Goal: Information Seeking & Learning: Learn about a topic

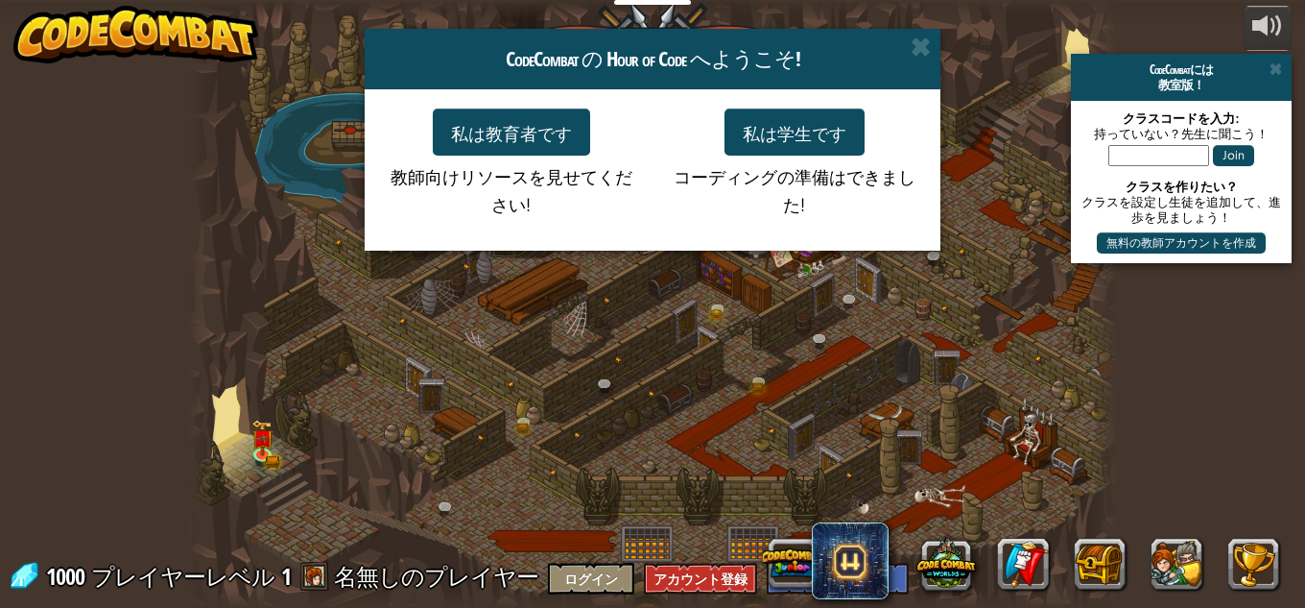
select select "ja"
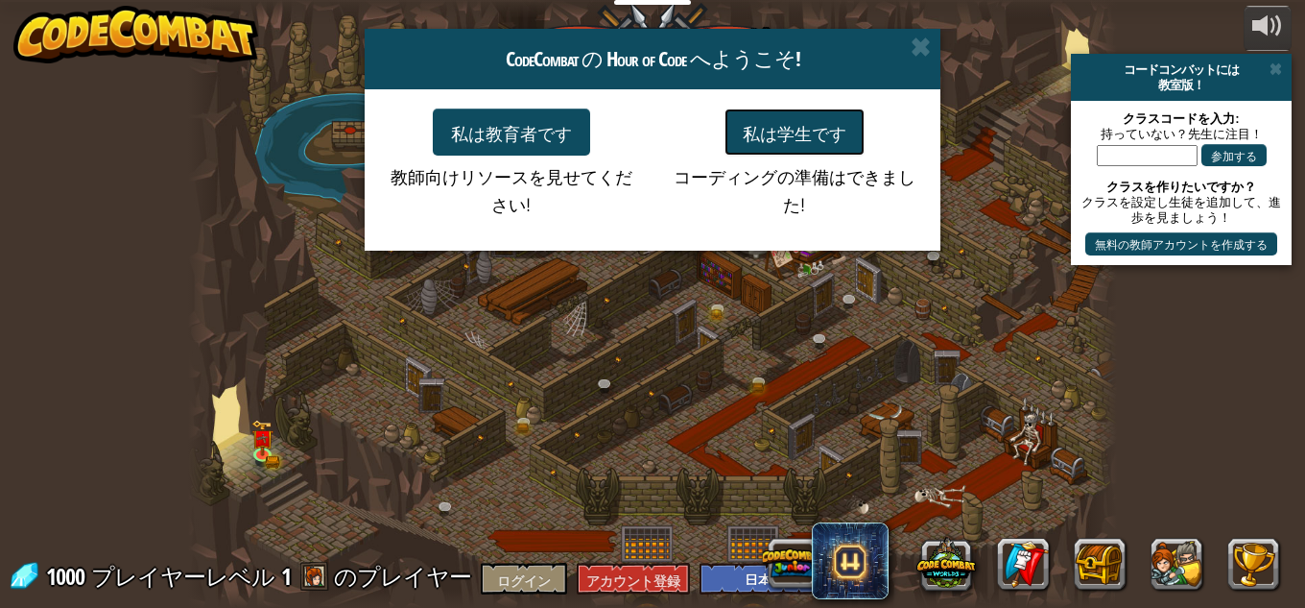
click at [829, 133] on font "私は学生です" at bounding box center [795, 133] width 104 height 22
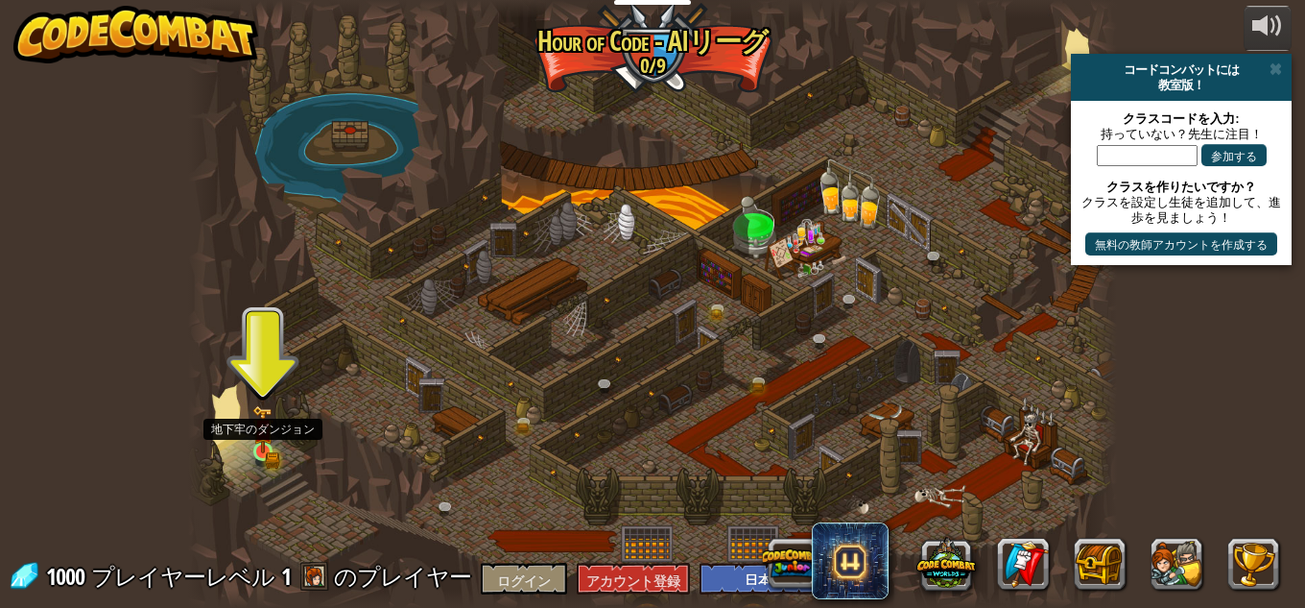
click at [261, 448] on img at bounding box center [263, 429] width 22 height 48
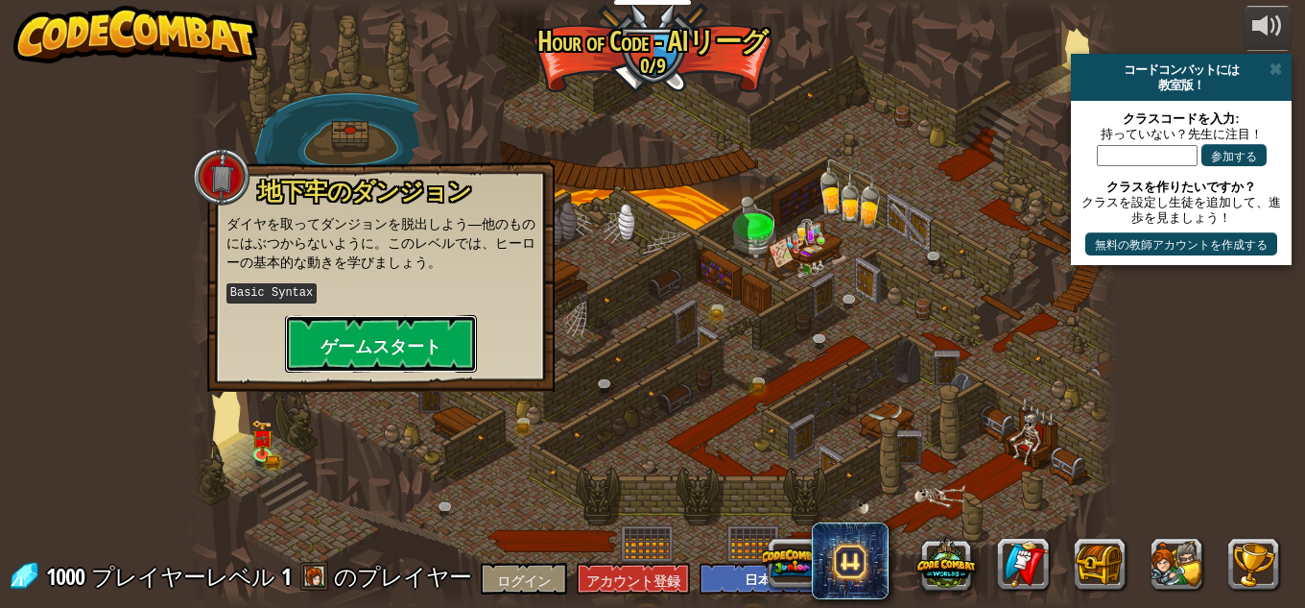
click at [355, 328] on button "ゲームスタート" at bounding box center [381, 344] width 192 height 58
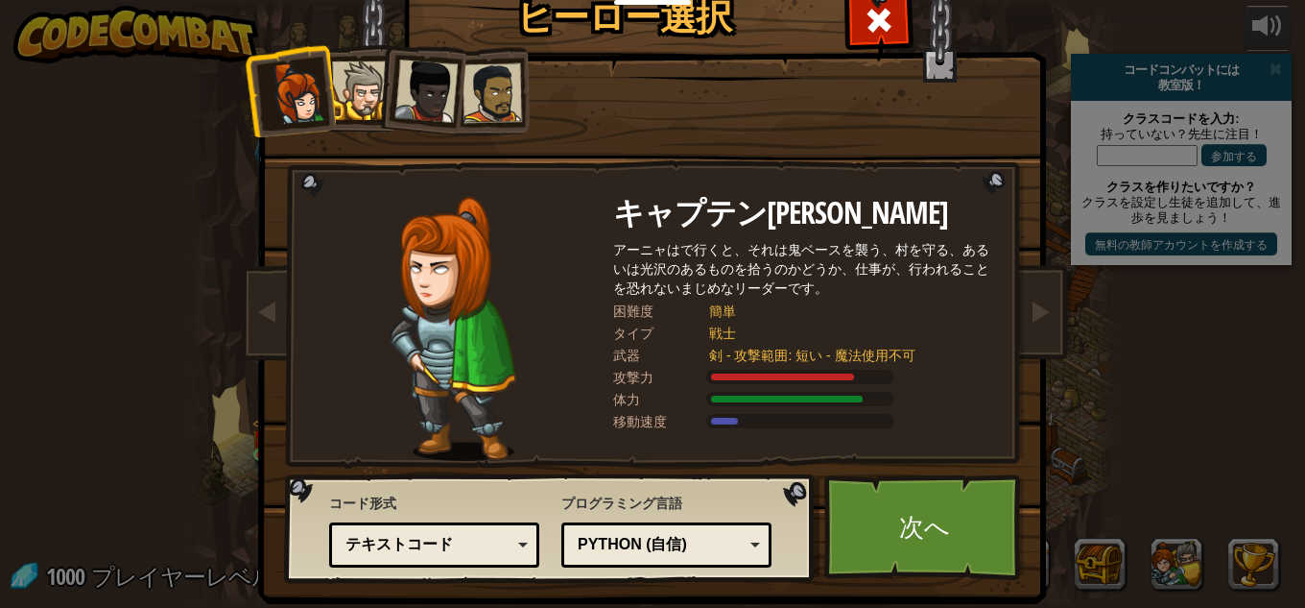
click at [588, 544] on font "Python (自信)" at bounding box center [632, 544] width 109 height 16
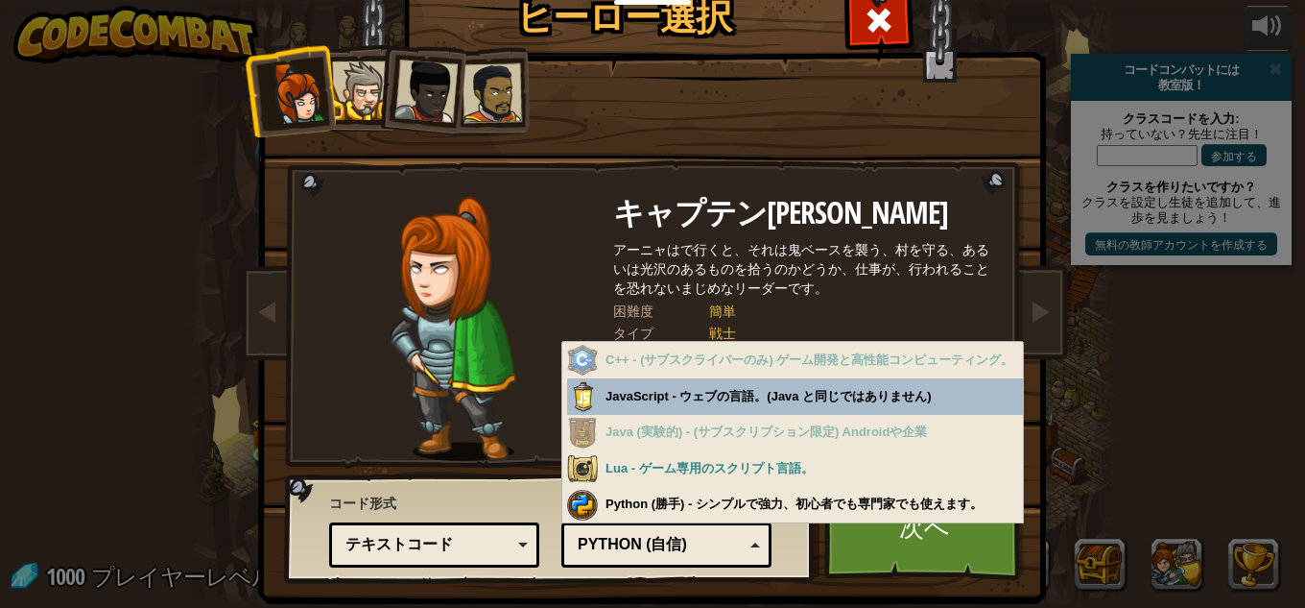
click at [588, 544] on font "Python (自信)" at bounding box center [632, 544] width 109 height 16
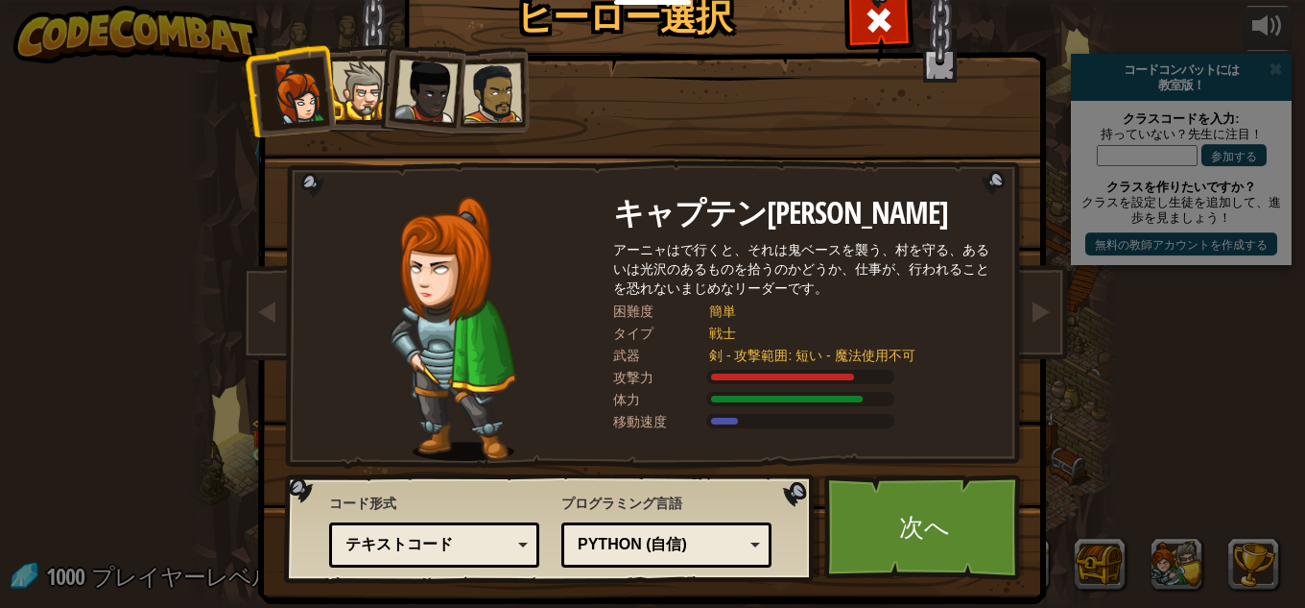
click at [485, 544] on div "テキストコード" at bounding box center [429, 545] width 166 height 22
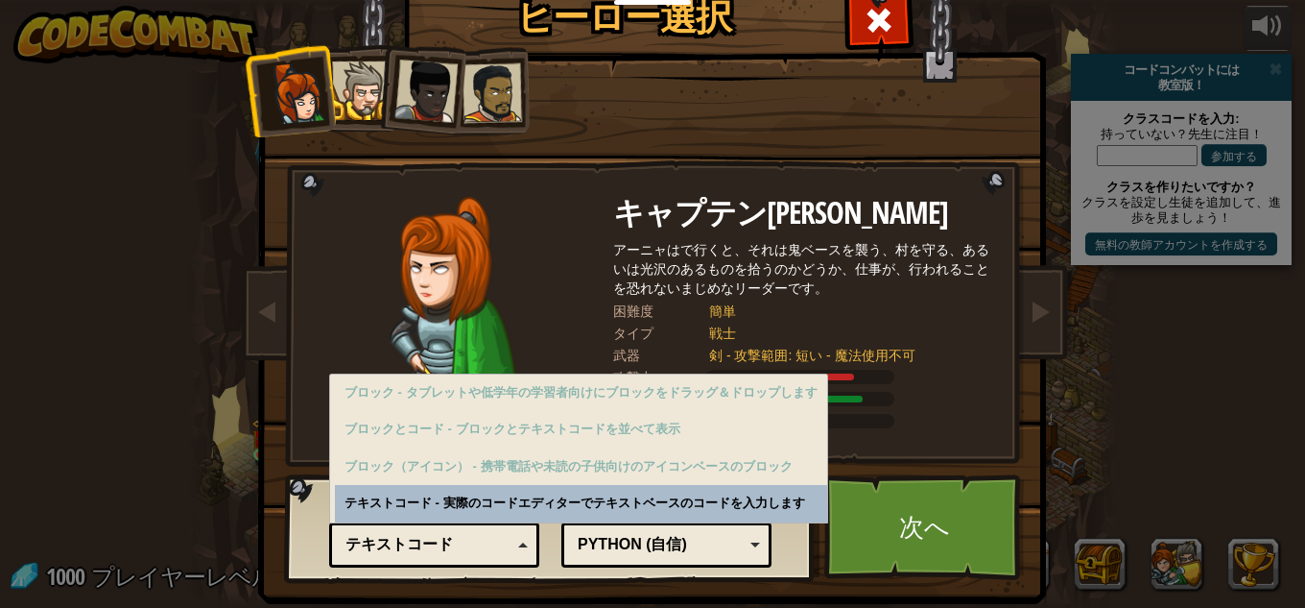
click at [485, 544] on div "テキストコード" at bounding box center [429, 545] width 166 height 22
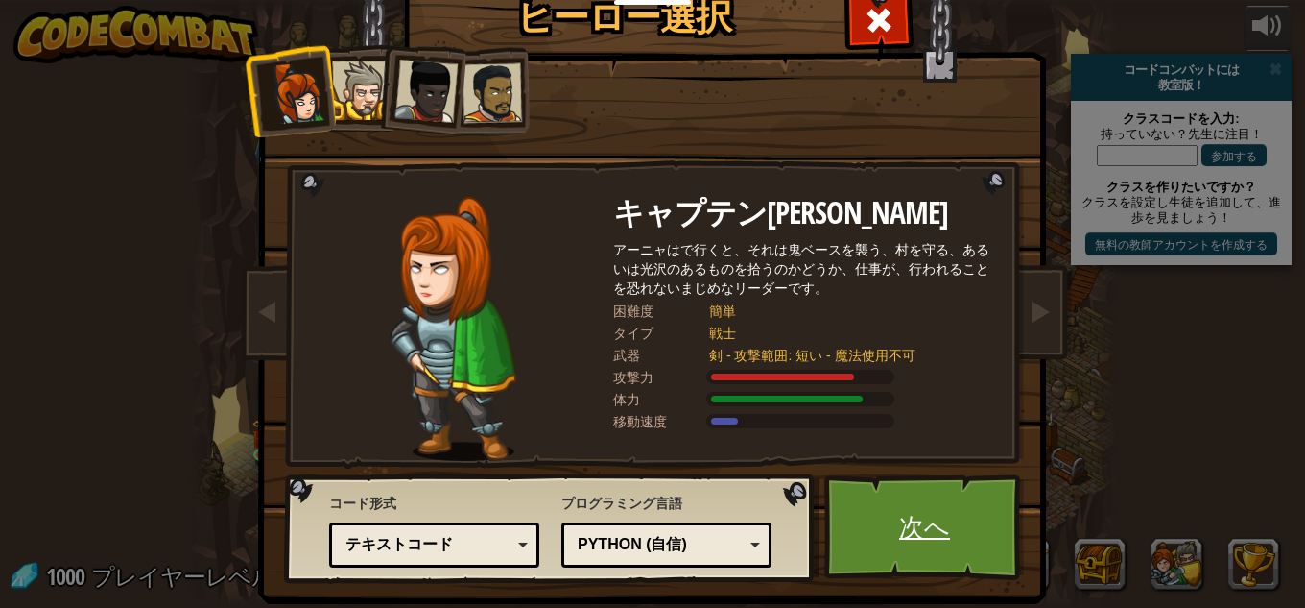
click at [869, 533] on link "次へ" at bounding box center [924, 527] width 201 height 106
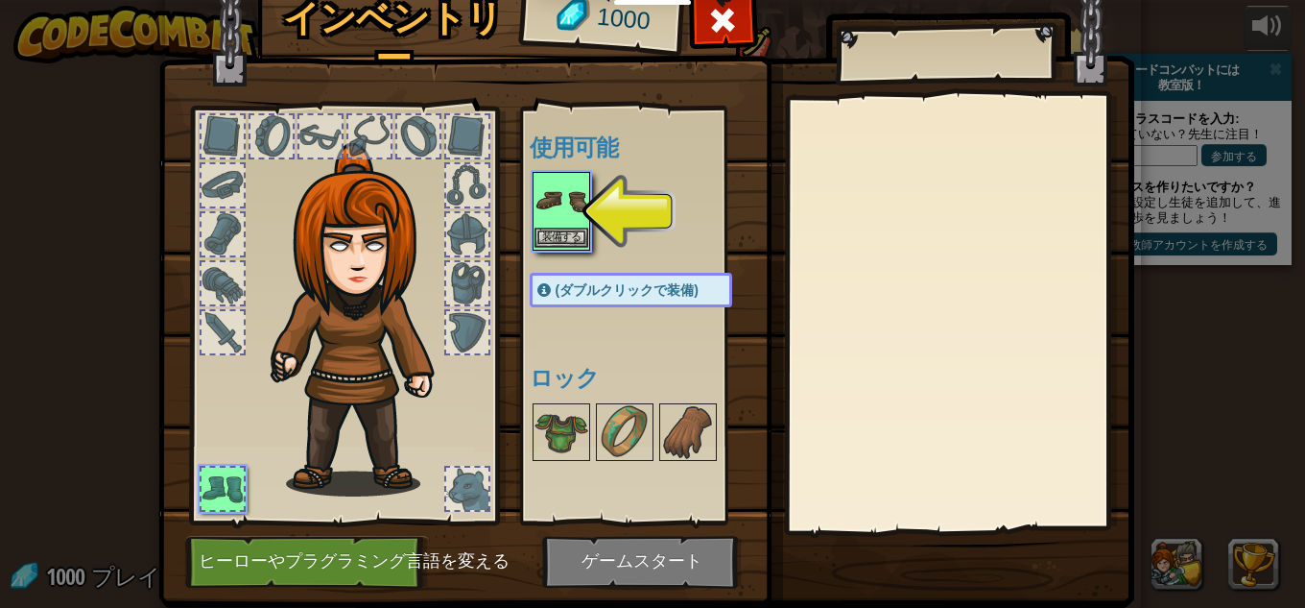
click at [567, 212] on img at bounding box center [562, 201] width 54 height 54
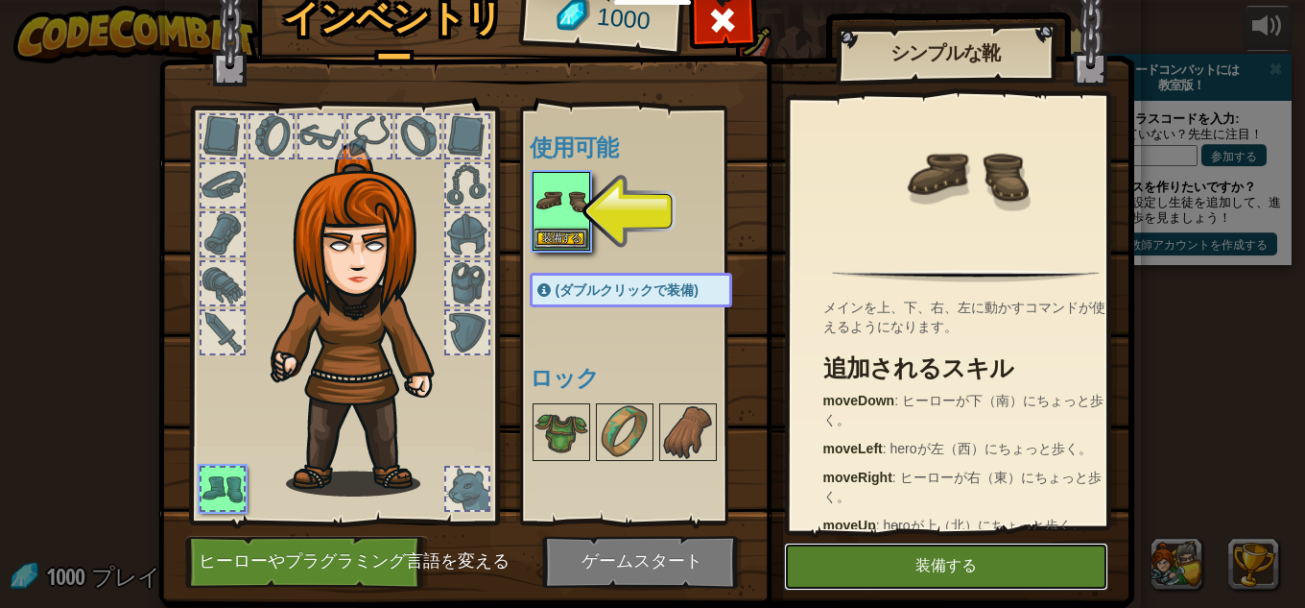
click at [838, 556] on button "装備する" at bounding box center [946, 566] width 324 height 48
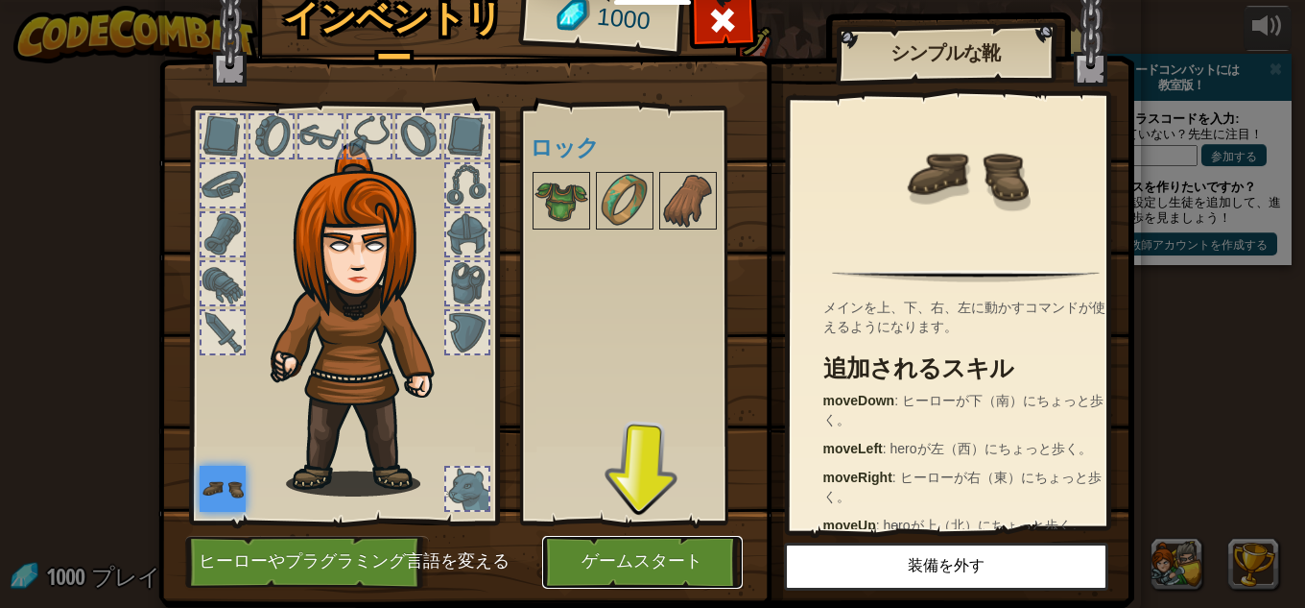
click at [704, 551] on button "ゲームスタート" at bounding box center [642, 562] width 201 height 53
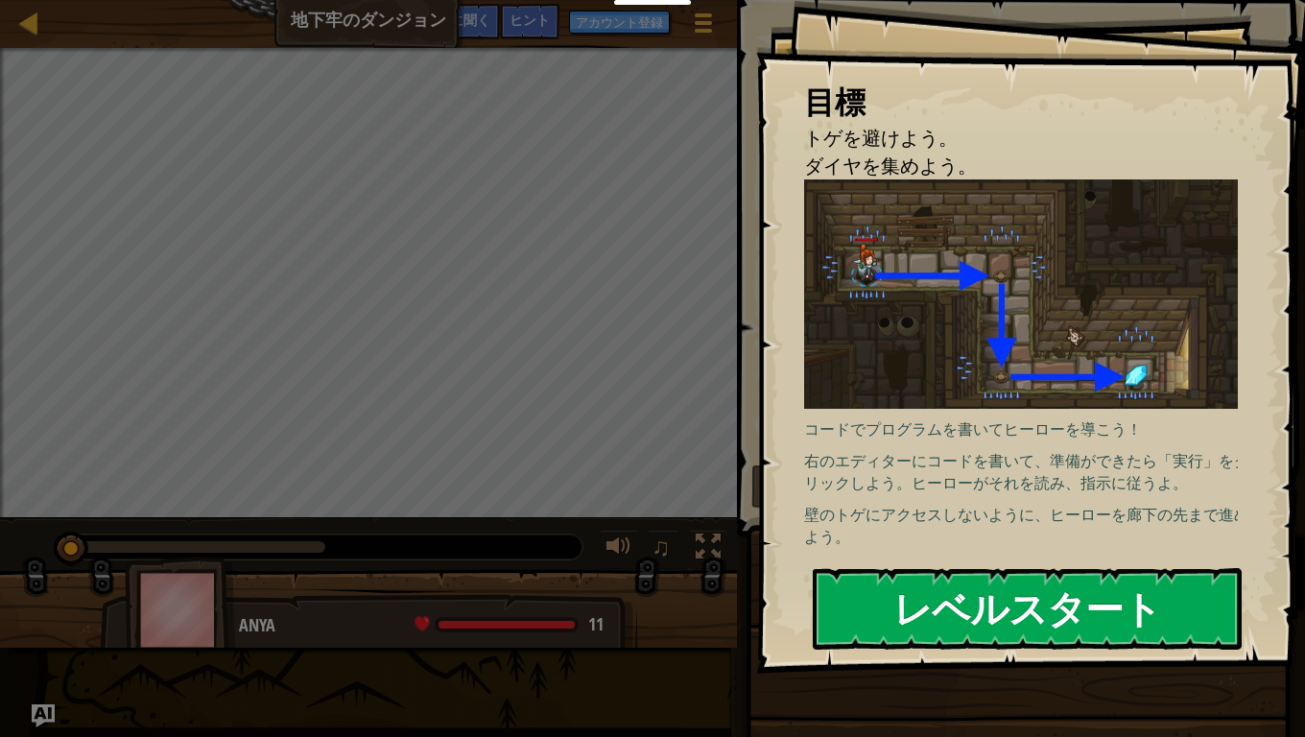
click at [1002, 594] on font "レベルスタート" at bounding box center [1028, 609] width 268 height 52
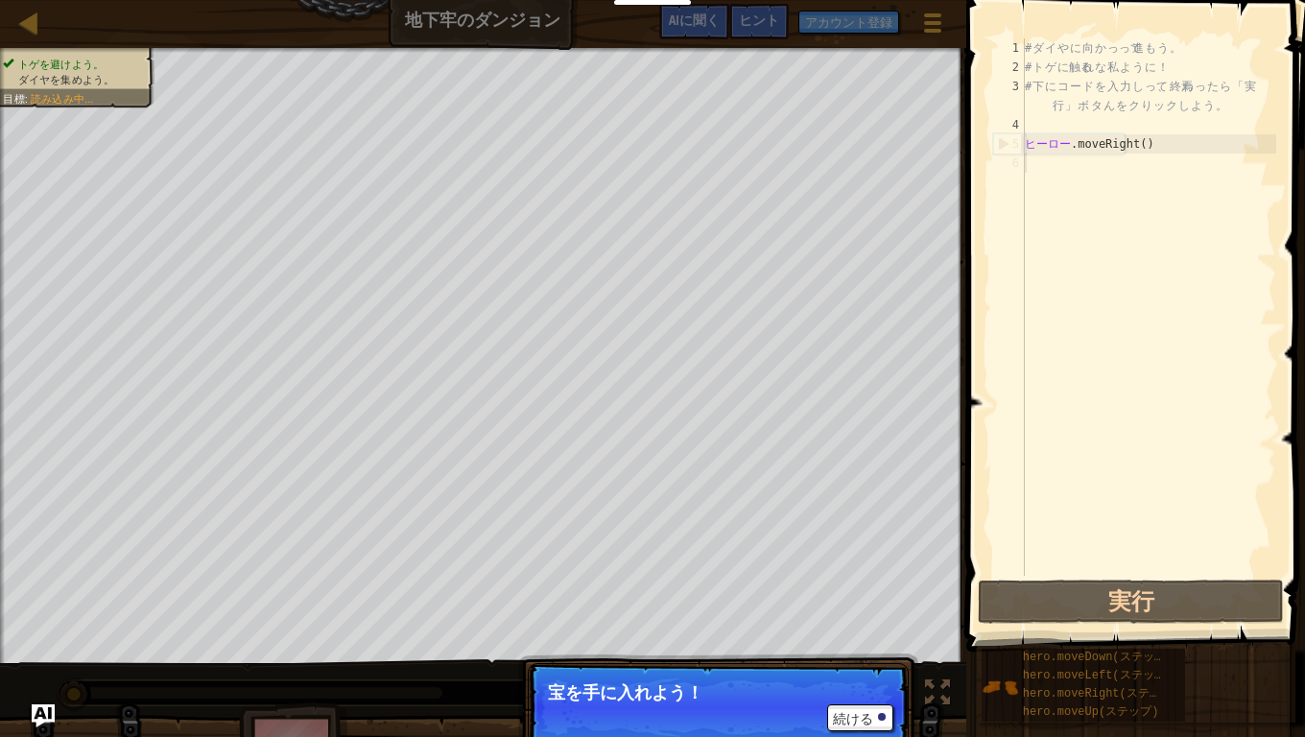
click at [1054, 176] on div "# ダ イ や に 向 か っ って 進 も う 。 # ト ゲ に 触る れ な 私 よ う に ！ # 下 に コ ー ド を 入 力 し って 、 終焉…" at bounding box center [1148, 326] width 255 height 576
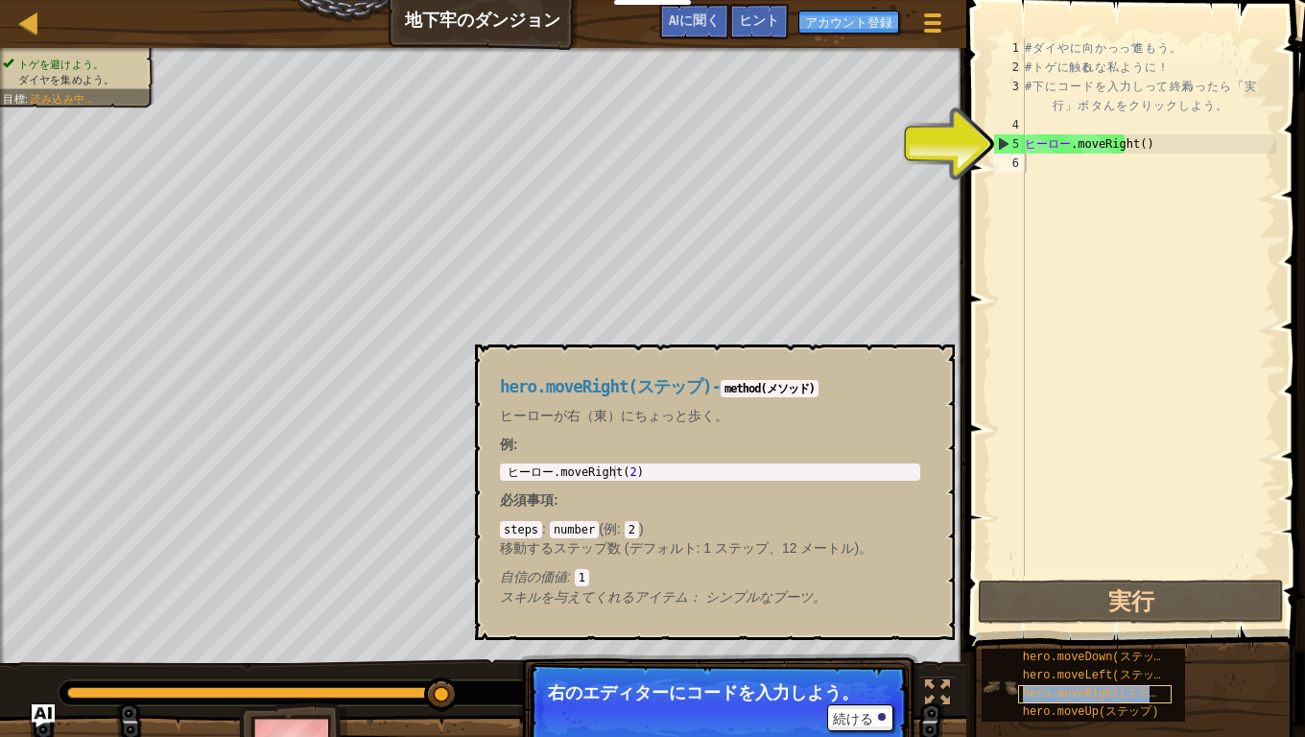
click at [1083, 607] on font "hero.moveRight(ステップ)" at bounding box center [1101, 693] width 156 height 13
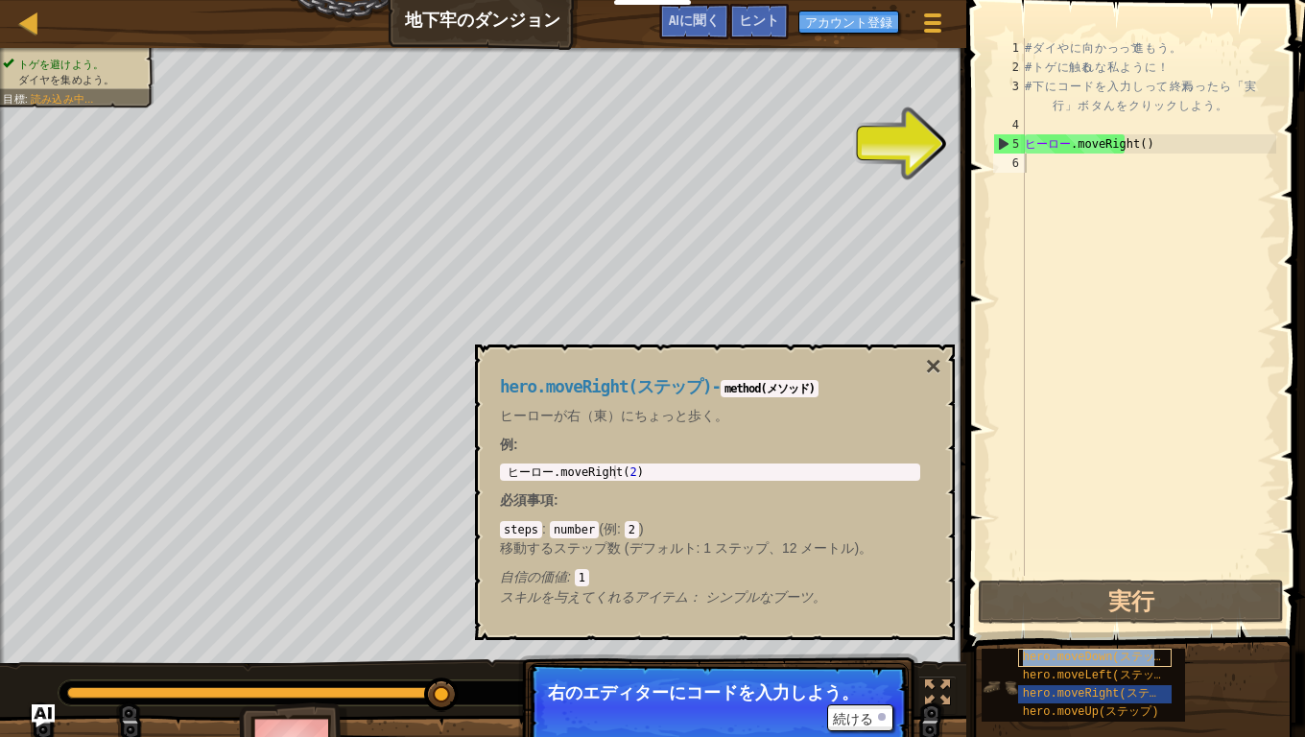
click at [1084, 607] on font "hero.moveDown(ステップ)" at bounding box center [1098, 657] width 150 height 13
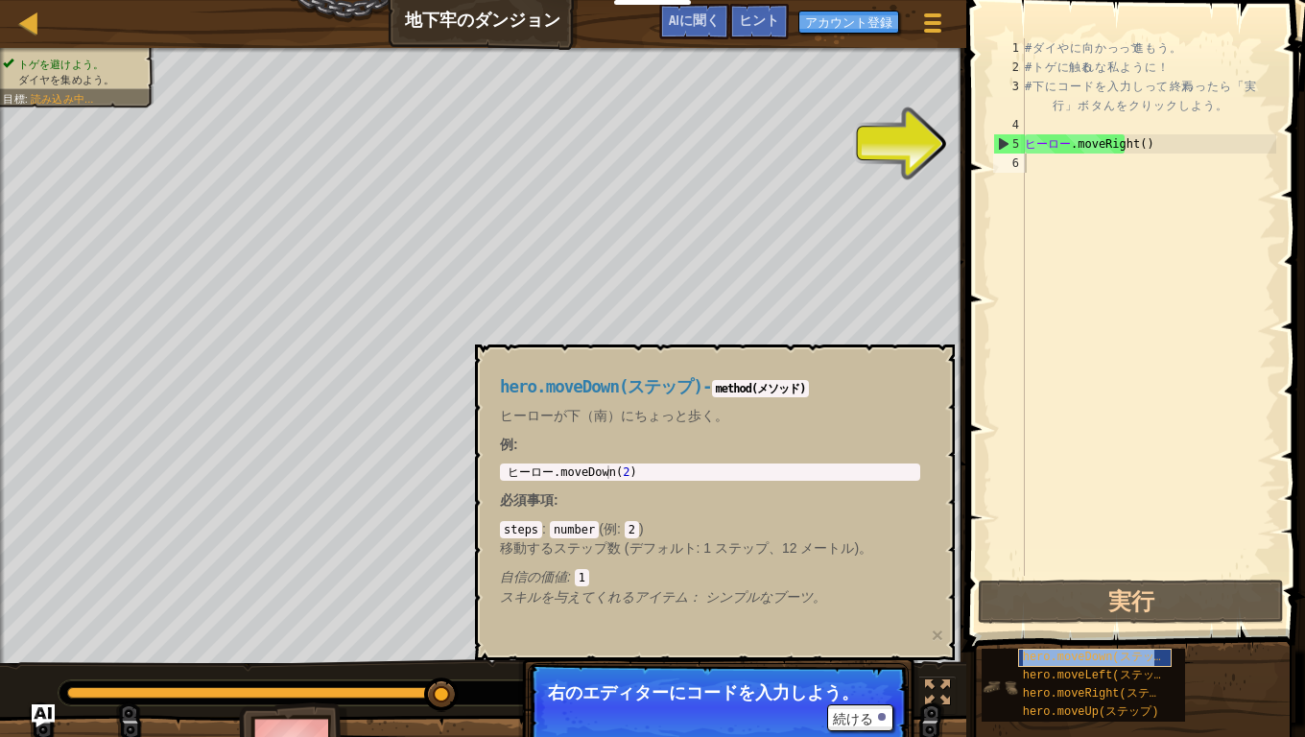
click at [1084, 607] on font "hero.moveDown(ステップ)" at bounding box center [1098, 657] width 150 height 13
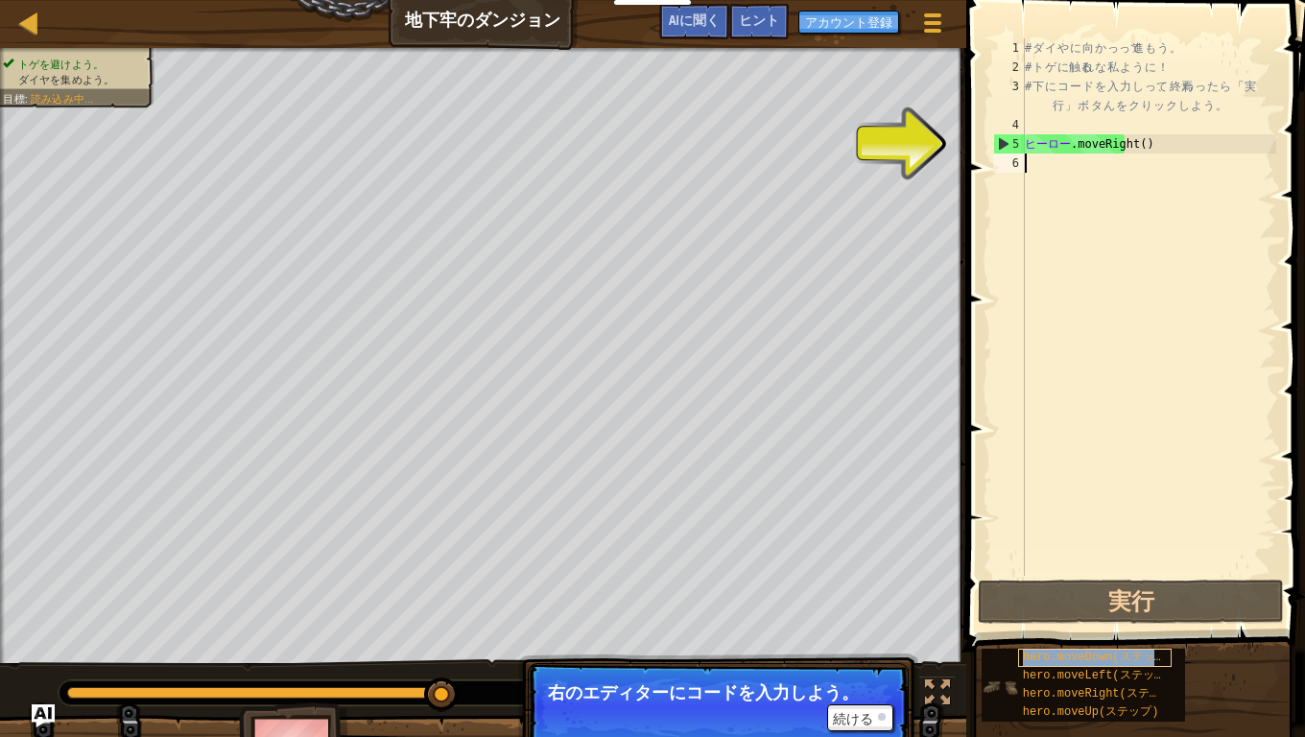
click at [1084, 607] on font "hero.moveDown(ステップ)" at bounding box center [1098, 657] width 150 height 13
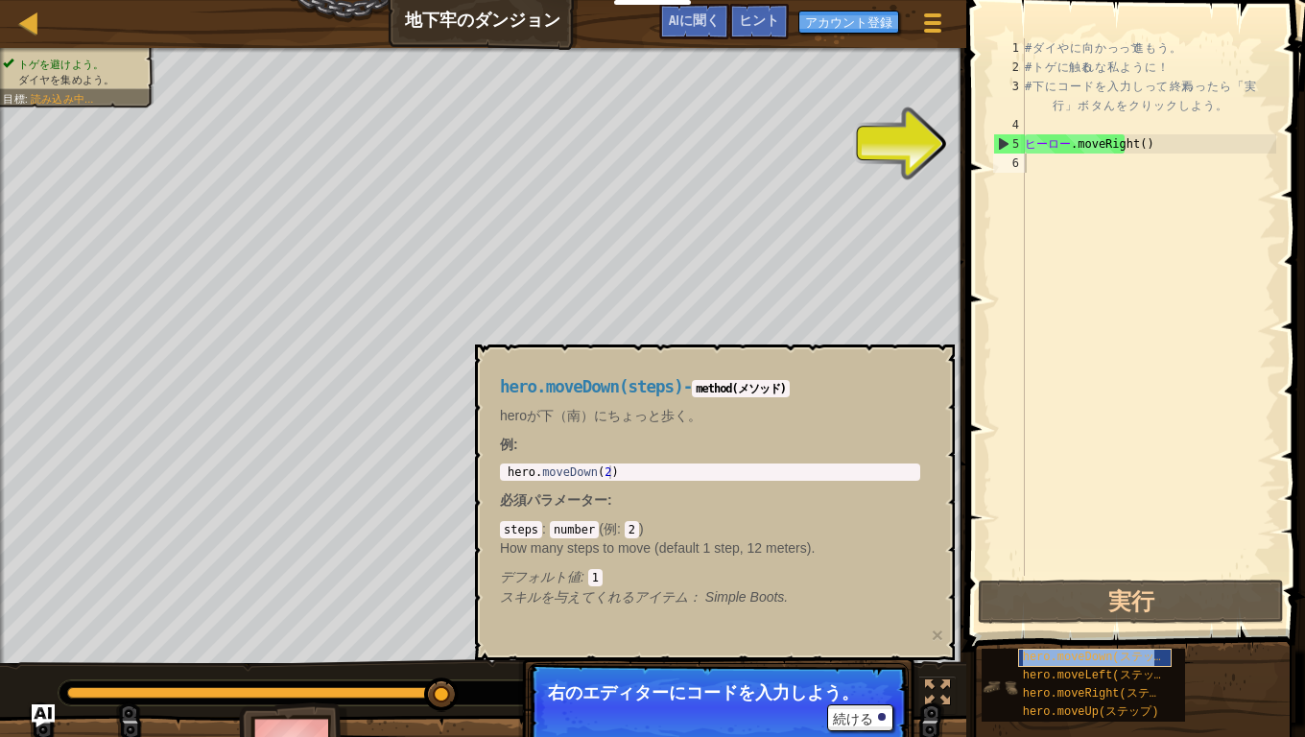
click at [1084, 607] on font "hero.moveDown(ステップ)" at bounding box center [1098, 657] width 150 height 13
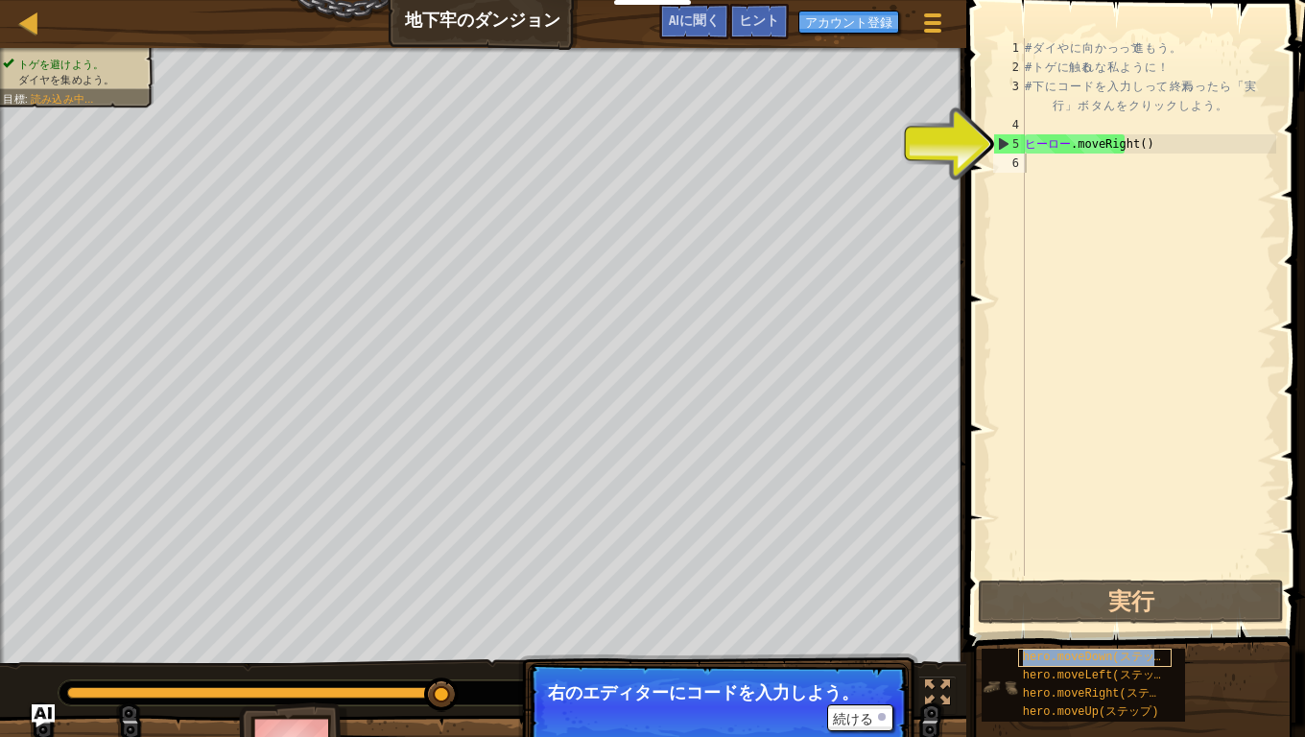
click at [1084, 607] on font "hero.moveDown(ステップ)" at bounding box center [1098, 657] width 150 height 13
